Goal: Information Seeking & Learning: Learn about a topic

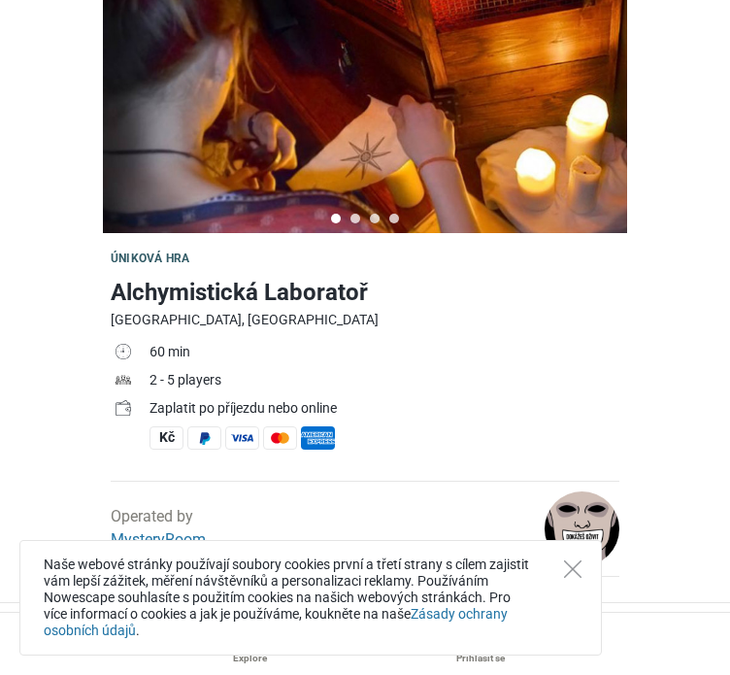
click at [532, 279] on h1 "Alchymistická Laboratoř" at bounding box center [365, 292] width 509 height 35
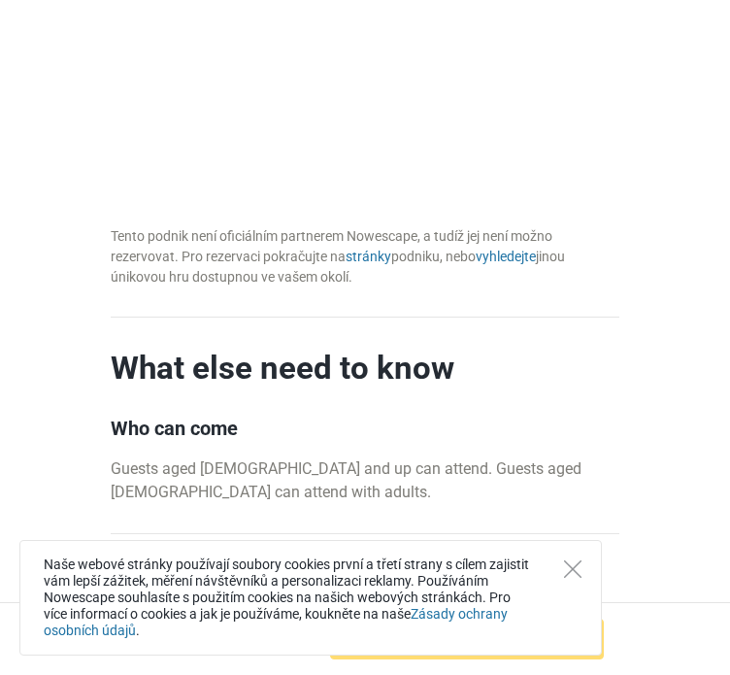
scroll to position [2233, 0]
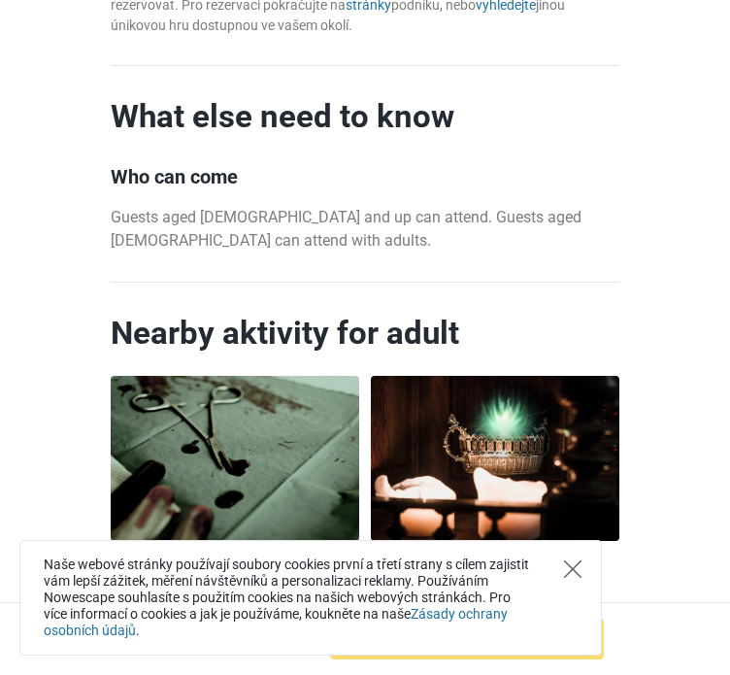
click at [570, 574] on icon "Close" at bounding box center [572, 568] width 17 height 17
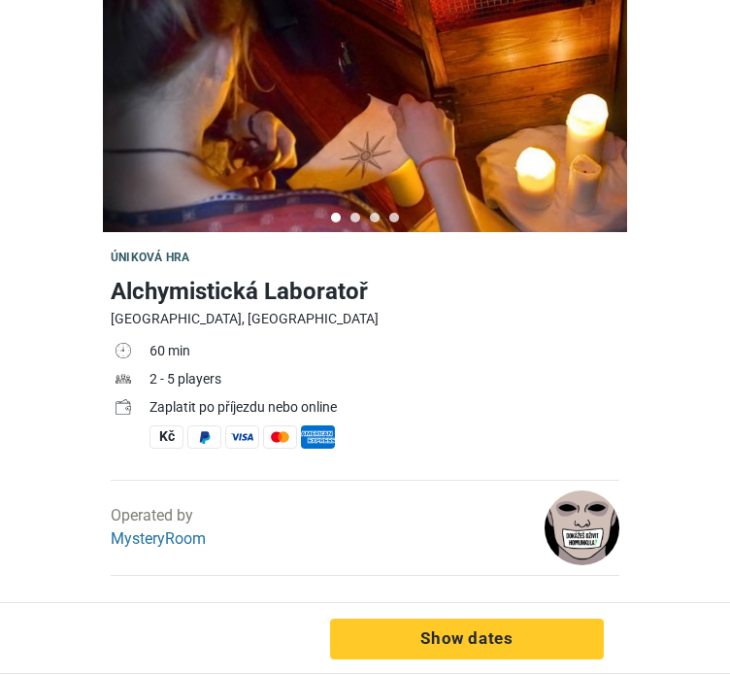
scroll to position [0, 0]
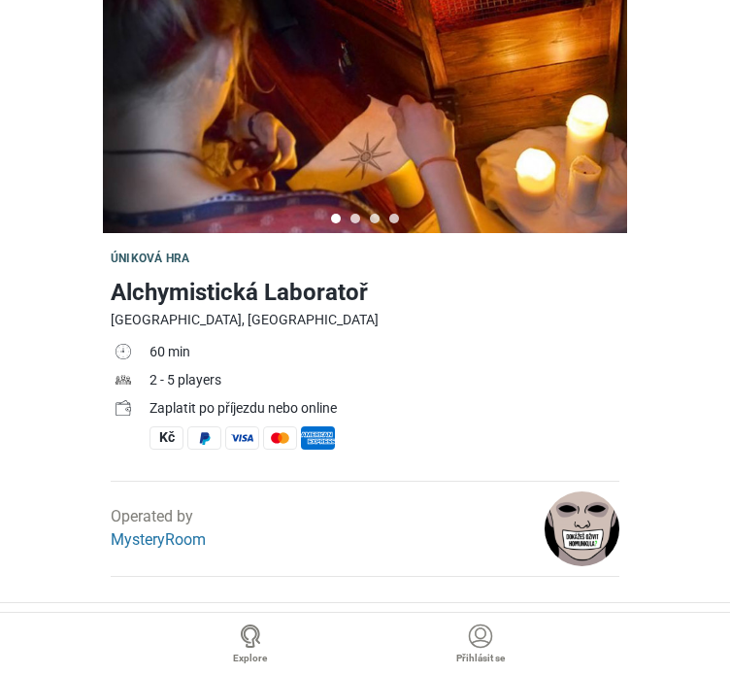
click at [511, 128] on img at bounding box center [365, 116] width 524 height 233
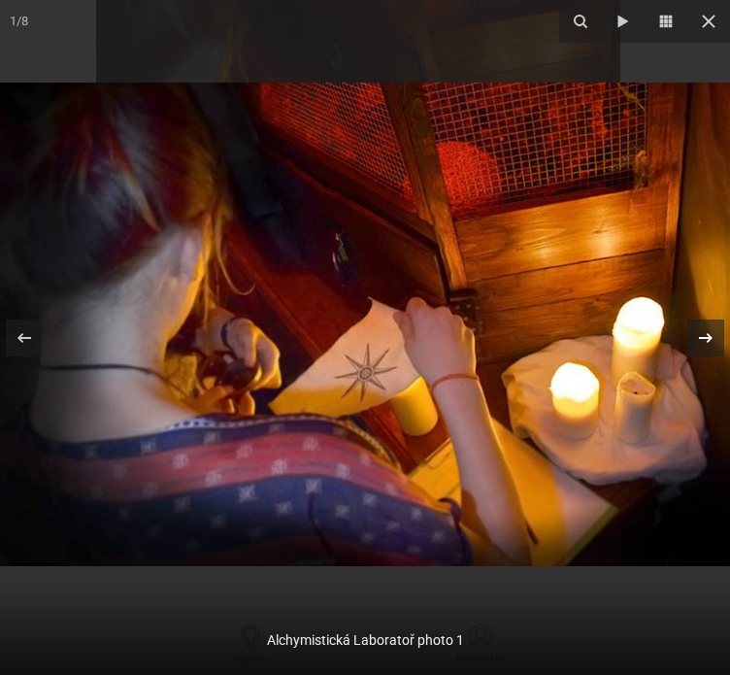
click at [707, 329] on icon at bounding box center [705, 337] width 23 height 23
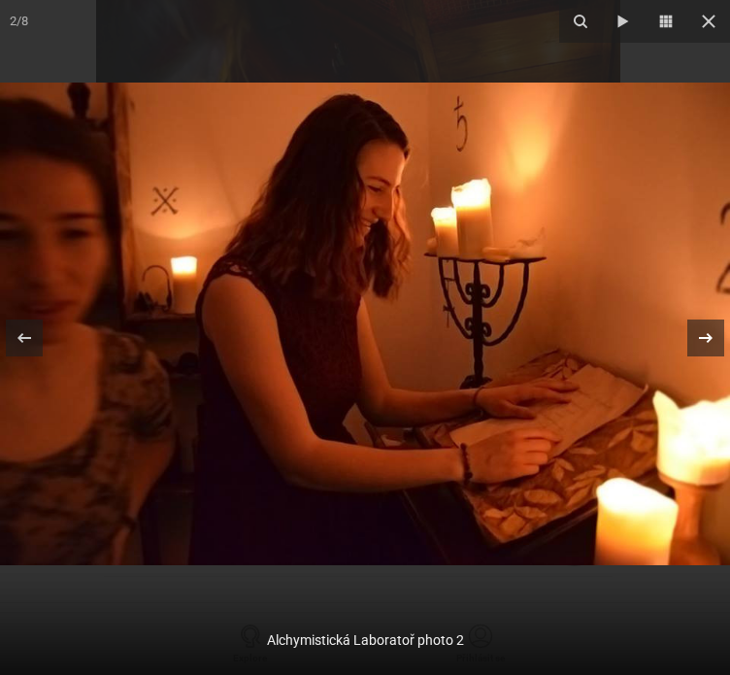
click at [707, 329] on icon at bounding box center [705, 337] width 23 height 23
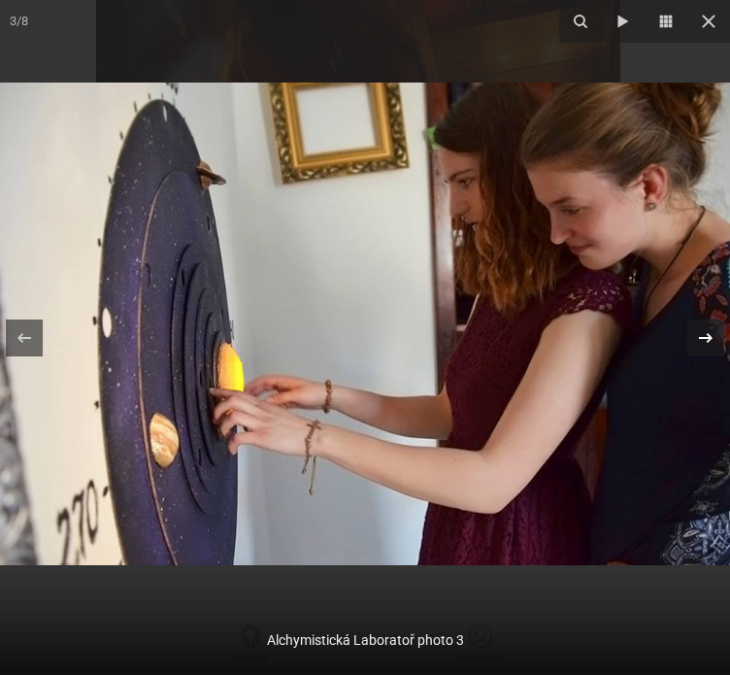
click at [707, 329] on icon at bounding box center [705, 337] width 23 height 23
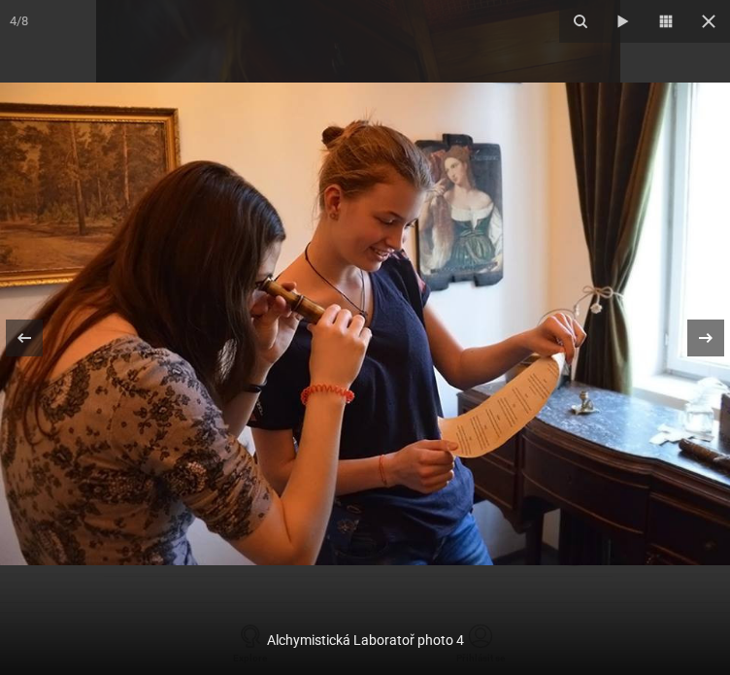
click at [707, 329] on icon at bounding box center [705, 337] width 23 height 23
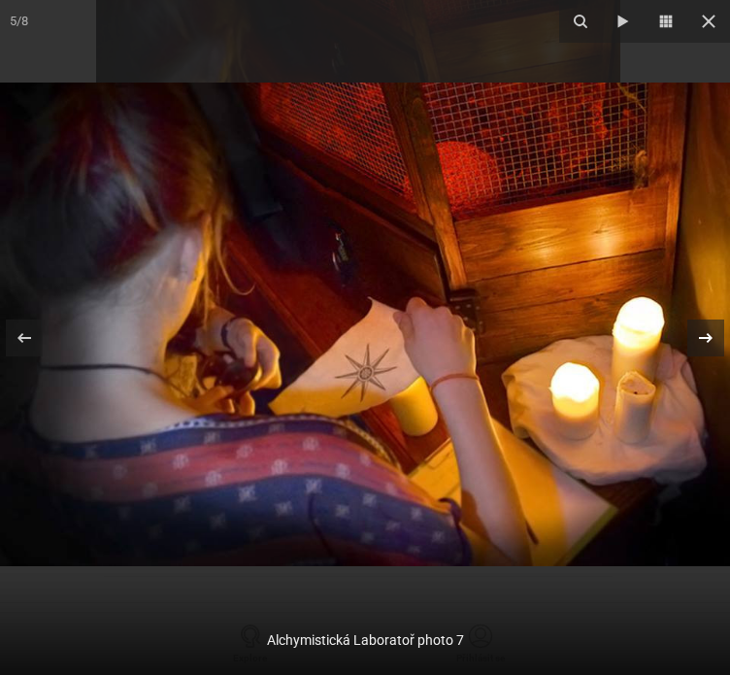
click at [707, 329] on icon at bounding box center [705, 337] width 23 height 23
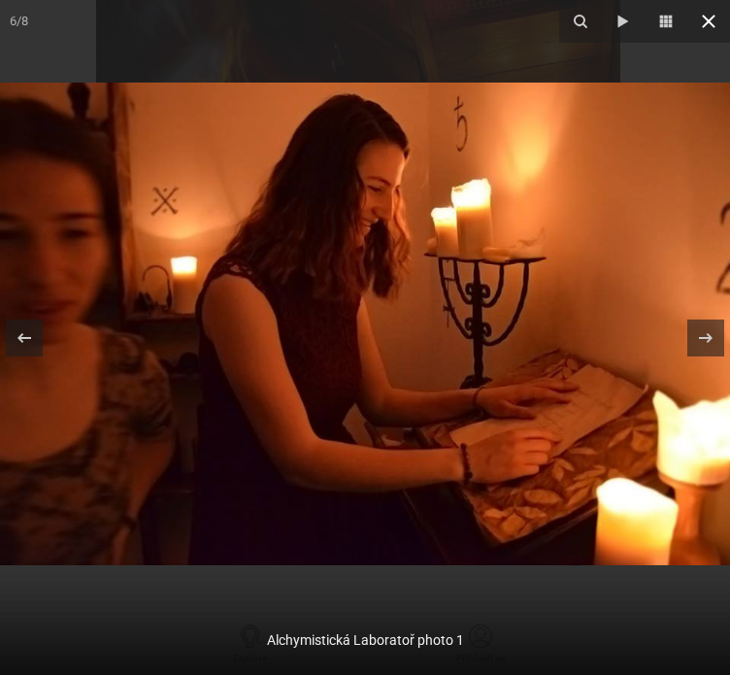
click at [713, 36] on button at bounding box center [708, 21] width 43 height 43
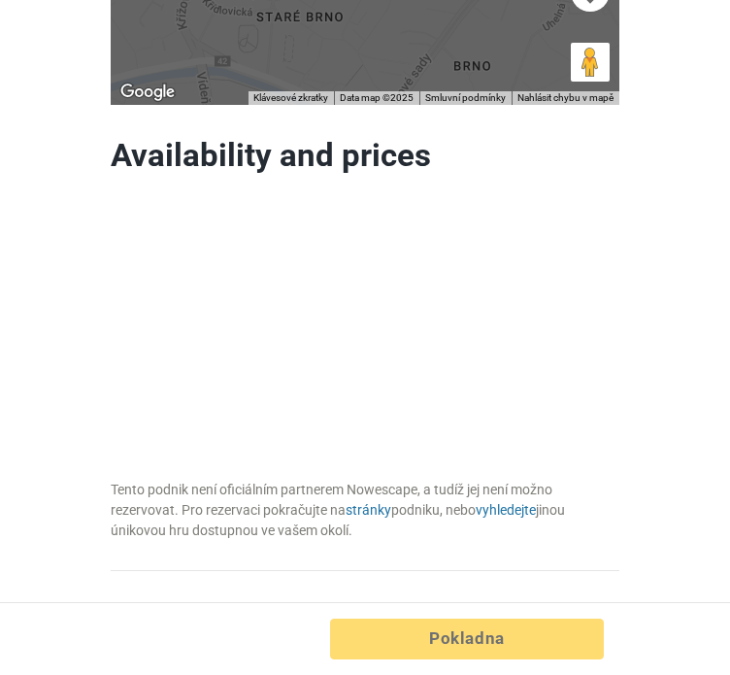
scroll to position [1747, 0]
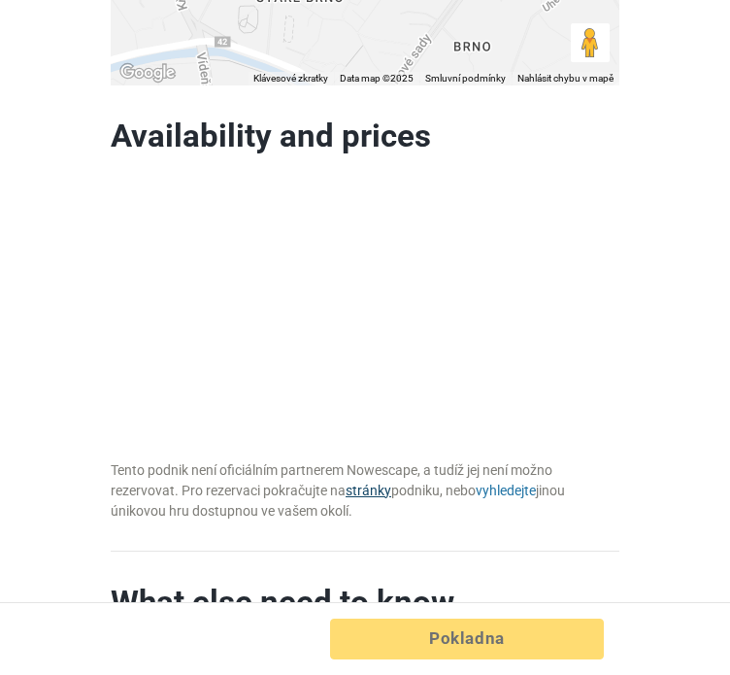
click at [384, 482] on link "stránky" at bounding box center [369, 490] width 46 height 16
